Goal: Task Accomplishment & Management: Complete application form

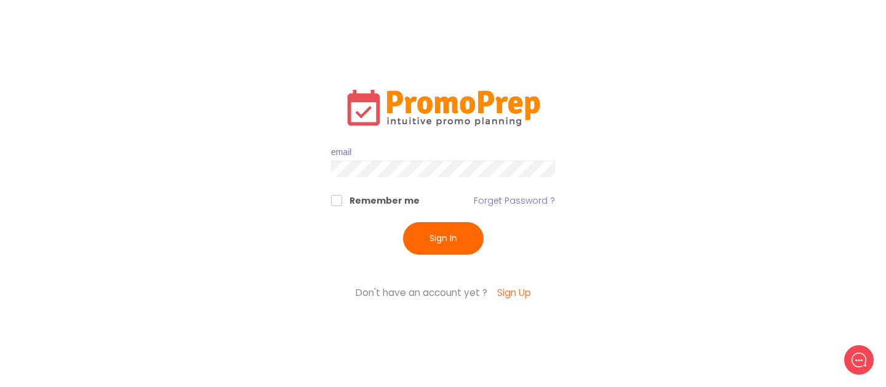
click at [446, 153] on input "text" at bounding box center [443, 153] width 224 height 17
click at [504, 302] on div "Remember me Forget Password ? Sign In Sign Up Enter your details to create your…" at bounding box center [443, 193] width 431 height 387
click at [516, 292] on link "Sign Up" at bounding box center [514, 292] width 34 height 14
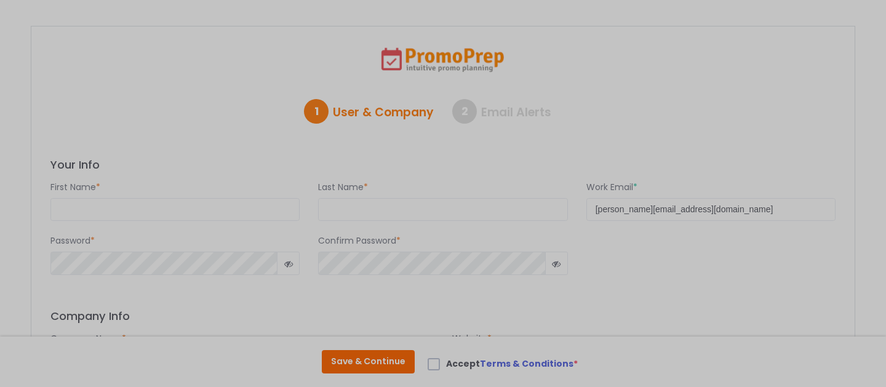
select select "187: United States"
select select "19: America/New_York"
select select "1: 0"
select select "1: mmddyy"
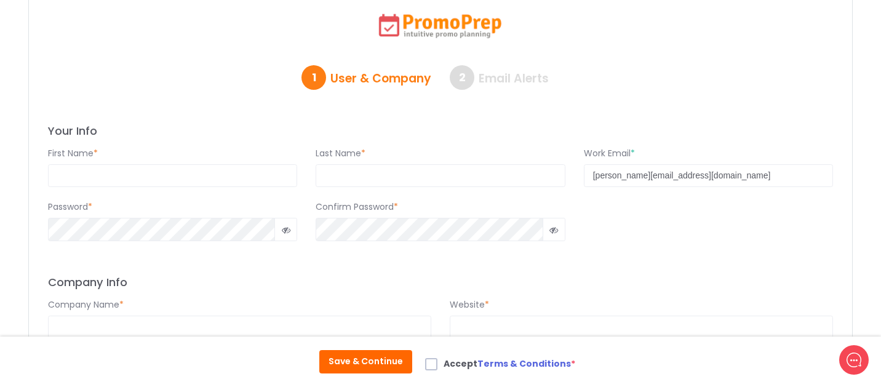
scroll to position [36, 0]
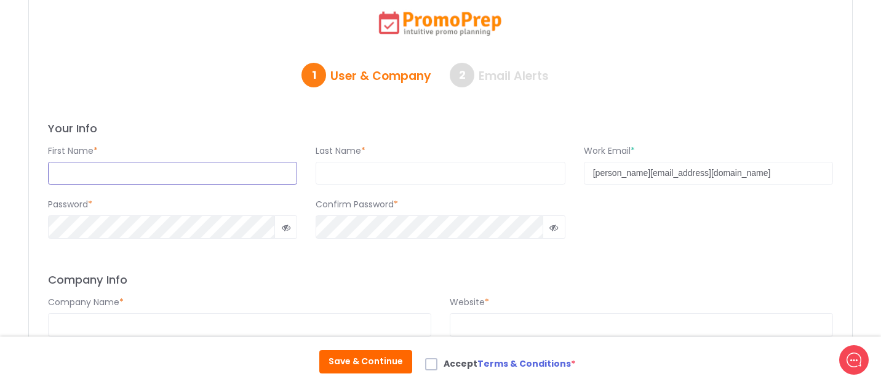
click at [273, 177] on input "text" at bounding box center [172, 173] width 249 height 23
type input "Utkarsh"
type input "Pandey"
click at [189, 178] on input "Utkarsh" at bounding box center [172, 173] width 249 height 23
type input "Promo"
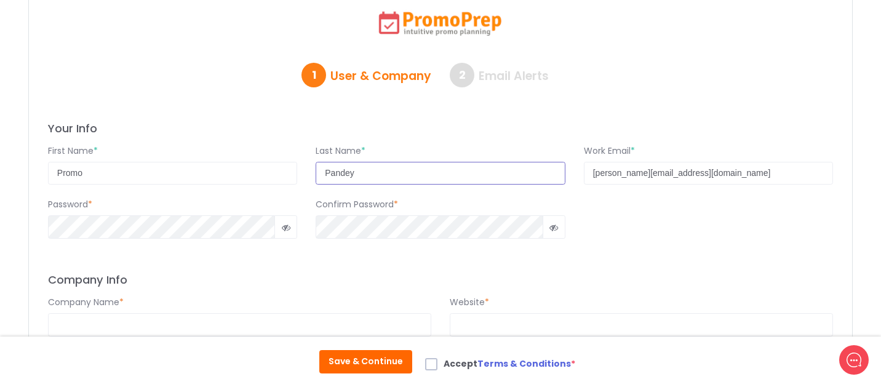
click at [392, 172] on input "Pandey" at bounding box center [440, 173] width 249 height 23
type input "Prep"
click at [288, 228] on icon at bounding box center [286, 228] width 9 height 0
click at [289, 228] on icon at bounding box center [286, 228] width 9 height 0
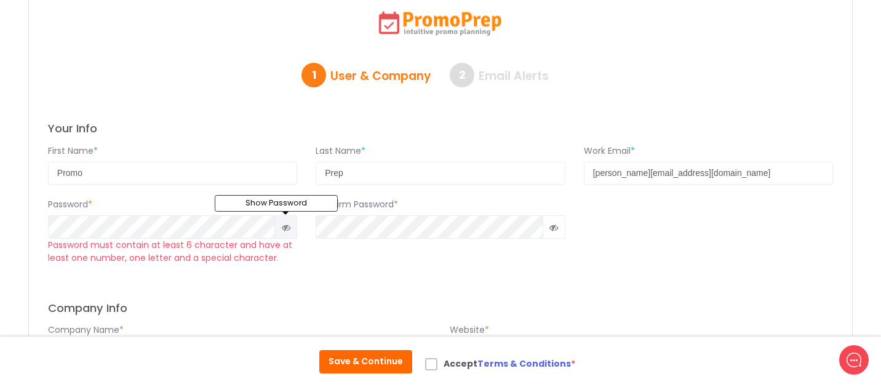
click at [290, 228] on icon at bounding box center [286, 228] width 9 height 0
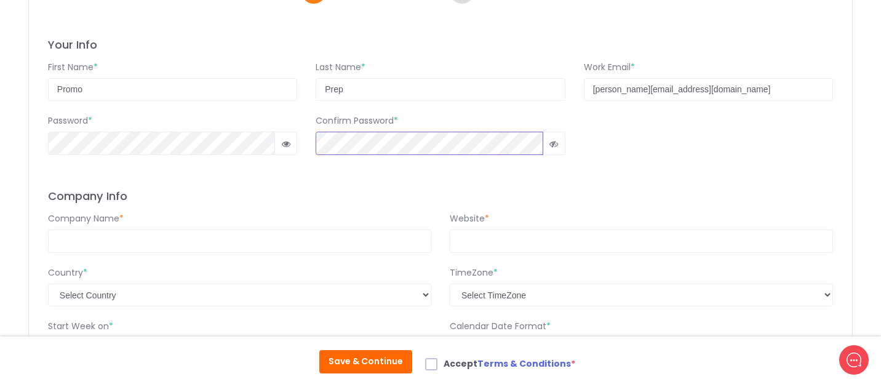
scroll to position [134, 0]
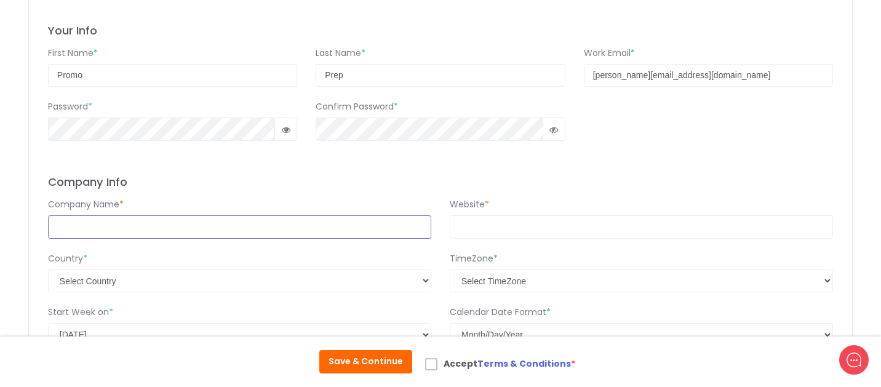
click at [310, 232] on input "text" at bounding box center [239, 226] width 383 height 23
type input "Guidanz"
click at [544, 233] on input "url" at bounding box center [641, 226] width 383 height 23
type input "www.guidanz.com"
click at [637, 183] on h3 "Company Info" at bounding box center [440, 182] width 785 height 14
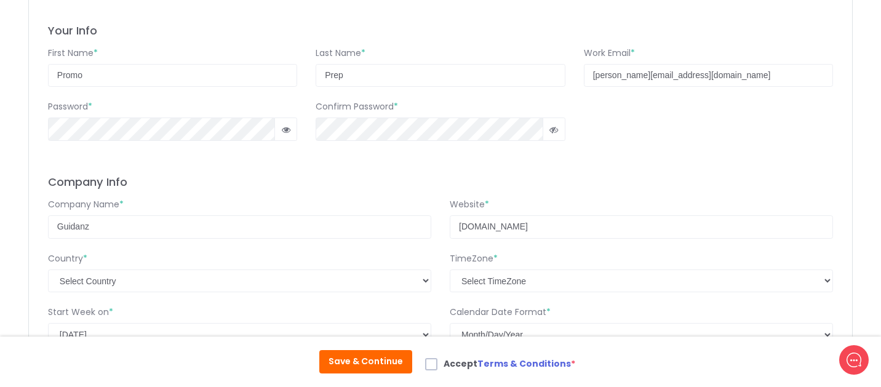
scroll to position [156, 0]
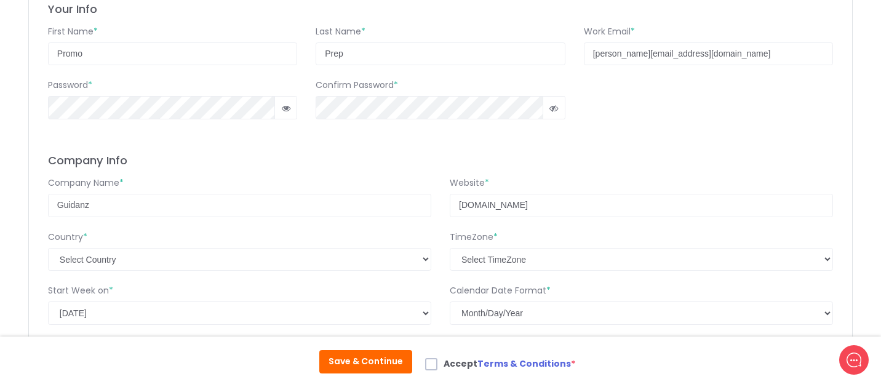
click at [440, 367] on label "Accept Terms & Conditions *" at bounding box center [500, 365] width 150 height 17
click at [444, 365] on input "Accept Terms & Conditions *" at bounding box center [448, 361] width 8 height 8
checkbox input "true"
click at [394, 363] on button "Save & Continue" at bounding box center [365, 361] width 93 height 23
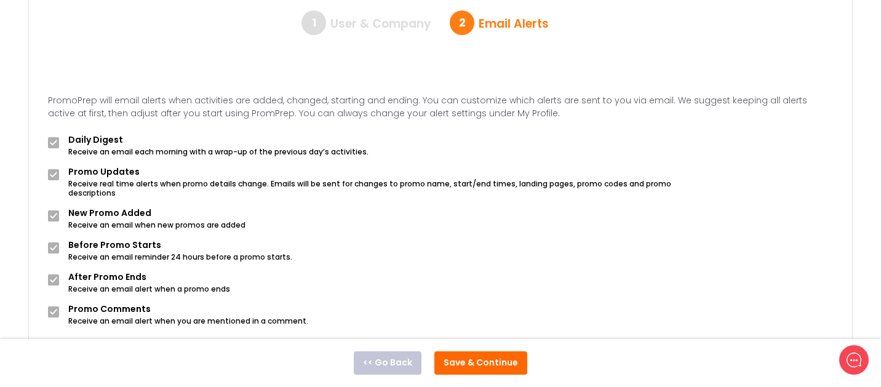
click at [52, 139] on span at bounding box center [53, 142] width 11 height 11
click at [49, 138] on input "checkbox" at bounding box center [48, 137] width 1 height 1
checkbox input "false"
click at [54, 177] on span at bounding box center [53, 174] width 11 height 11
click at [49, 170] on input "checkbox" at bounding box center [48, 169] width 1 height 1
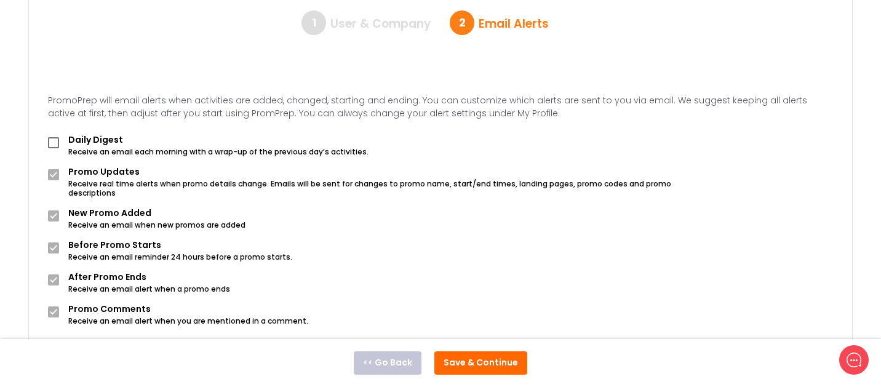
checkbox input "false"
click at [55, 210] on span at bounding box center [53, 215] width 11 height 11
click at [49, 210] on input "checkbox" at bounding box center [48, 210] width 1 height 1
checkbox input "false"
click at [57, 249] on div at bounding box center [53, 249] width 11 height 23
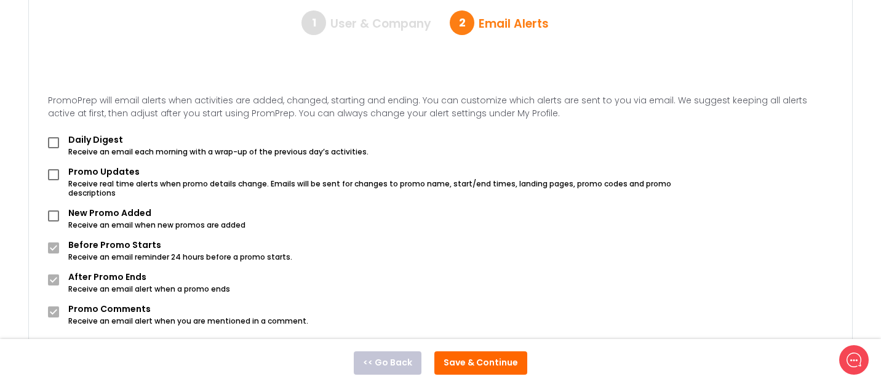
click at [57, 242] on span at bounding box center [53, 247] width 11 height 11
click at [49, 242] on input "checkbox" at bounding box center [48, 242] width 1 height 1
checkbox input "false"
click at [57, 274] on span at bounding box center [53, 279] width 11 height 11
click at [49, 274] on input "checkbox" at bounding box center [48, 274] width 1 height 1
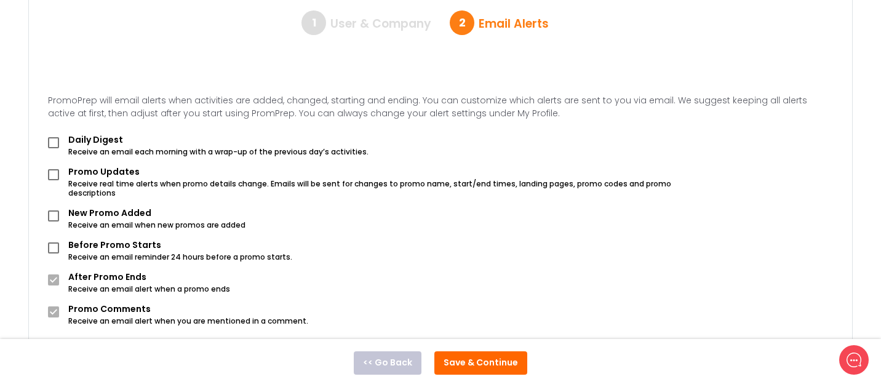
checkbox input "false"
click at [54, 311] on div at bounding box center [53, 313] width 11 height 23
click at [53, 306] on span at bounding box center [53, 311] width 11 height 11
click at [49, 306] on input "checkbox" at bounding box center [48, 306] width 1 height 1
checkbox input "false"
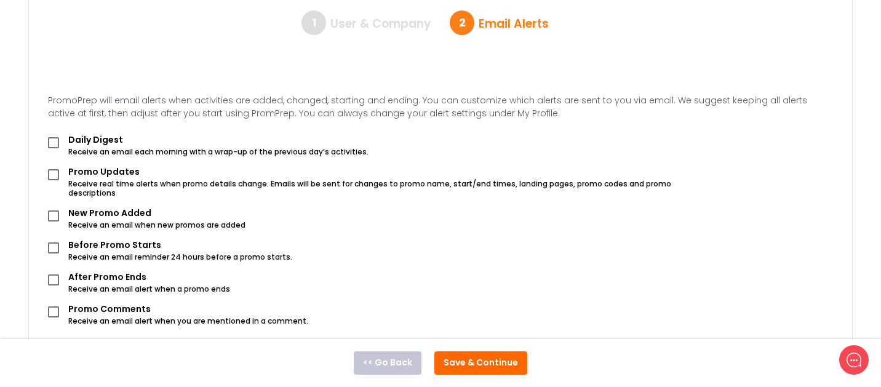
click at [465, 356] on button "Save & Continue" at bounding box center [480, 362] width 93 height 23
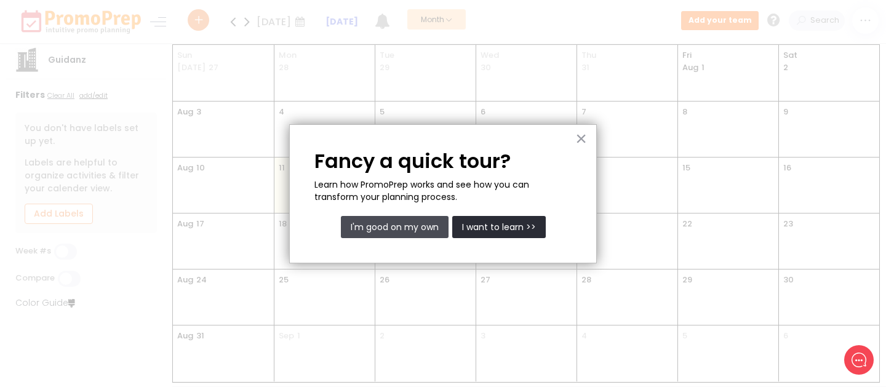
click at [426, 231] on button "I'm good on my own" at bounding box center [395, 227] width 108 height 22
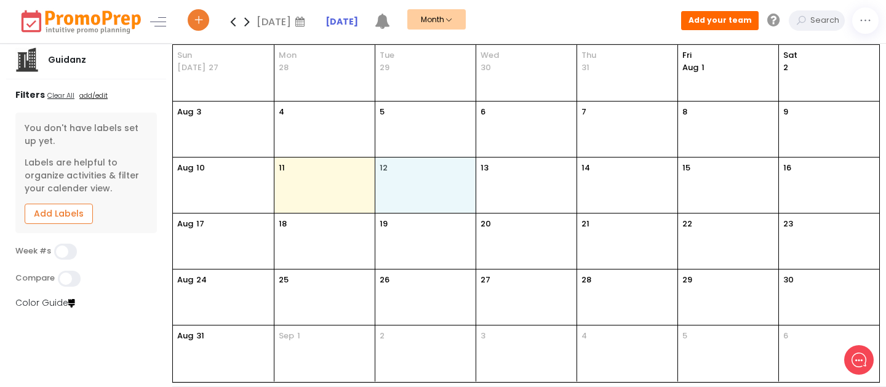
click at [412, 191] on div "12" at bounding box center [425, 184] width 100 height 55
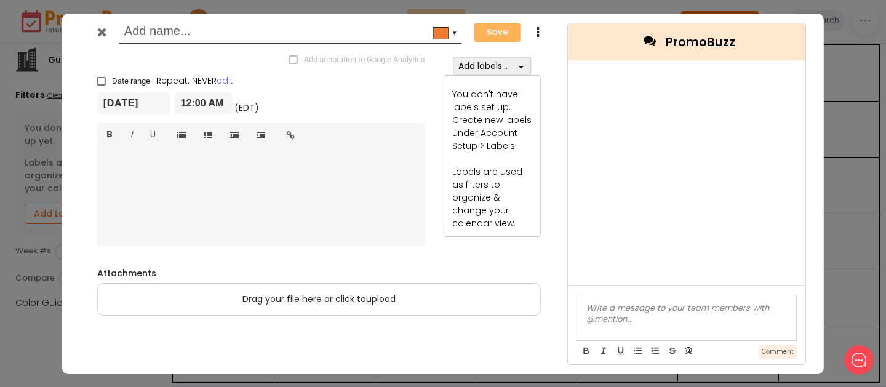
click at [102, 29] on icon at bounding box center [101, 32] width 9 height 12
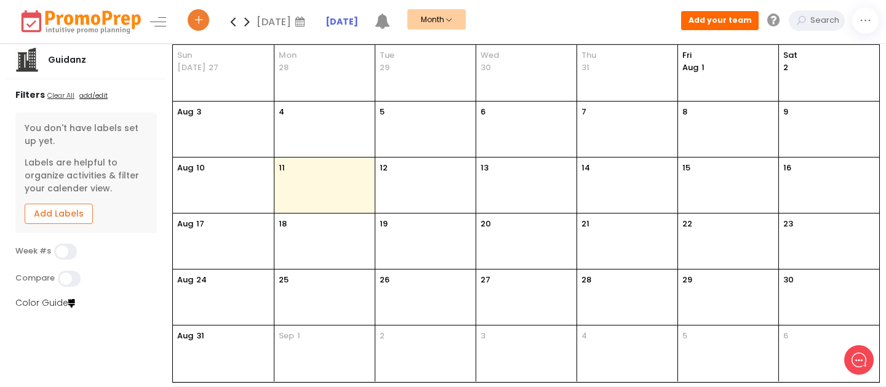
click at [194, 24] on icon at bounding box center [198, 22] width 11 height 4
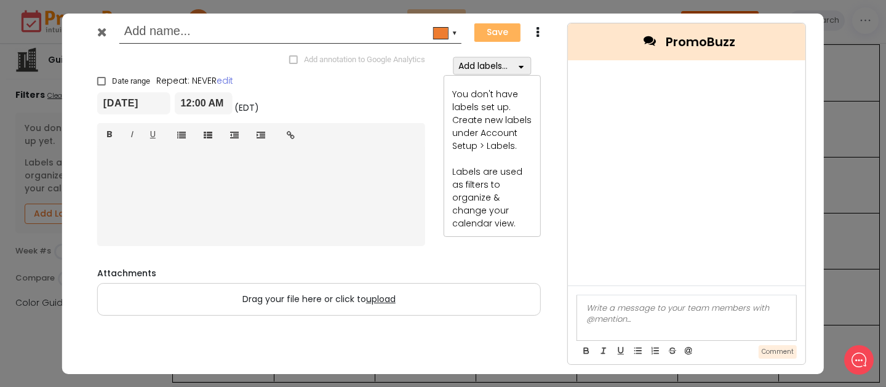
click at [101, 33] on icon at bounding box center [101, 32] width 9 height 12
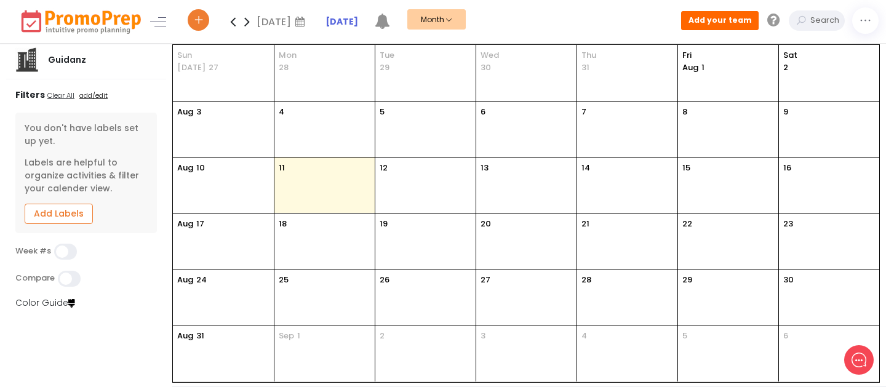
click at [72, 22] on img at bounding box center [81, 21] width 126 height 27
click at [159, 23] on link at bounding box center [158, 22] width 16 height 16
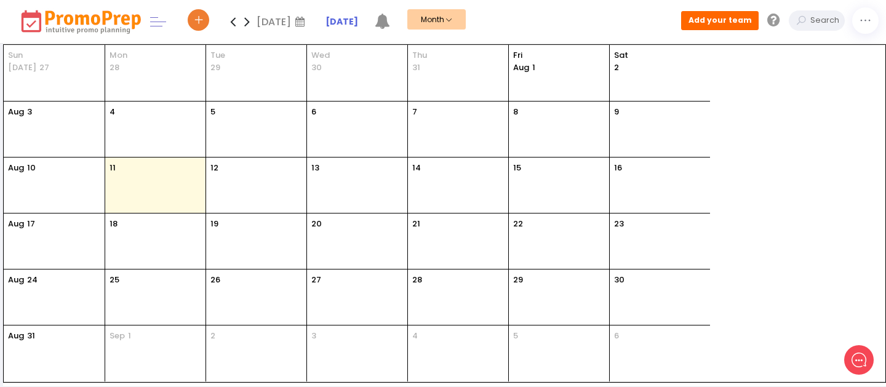
click at [159, 24] on link at bounding box center [158, 22] width 16 height 16
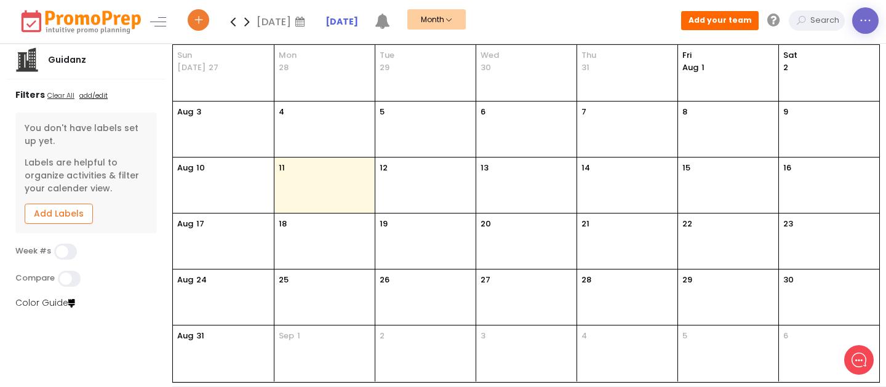
click at [869, 21] on icon at bounding box center [865, 21] width 13 height 0
